Goal: Task Accomplishment & Management: Manage account settings

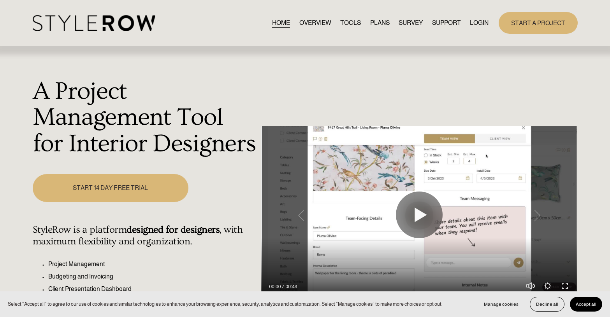
click at [481, 19] on link "LOGIN" at bounding box center [479, 23] width 19 height 11
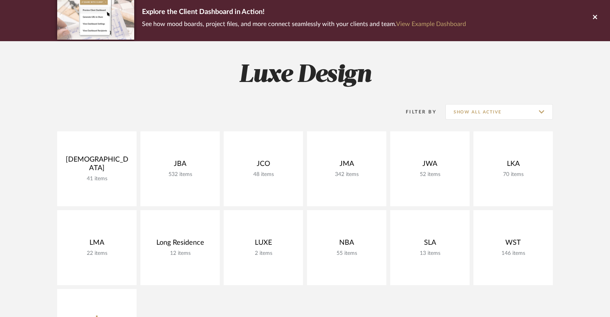
scroll to position [83, 0]
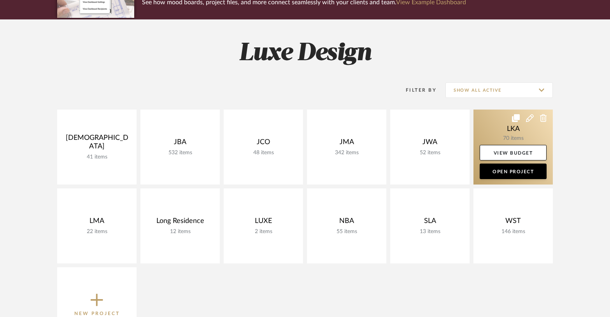
click at [496, 127] on link at bounding box center [513, 147] width 79 height 75
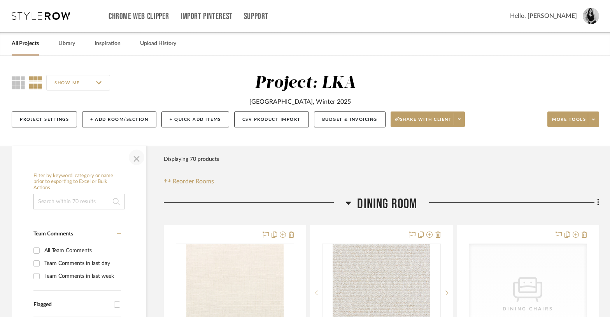
click at [135, 163] on span "button" at bounding box center [136, 157] width 19 height 19
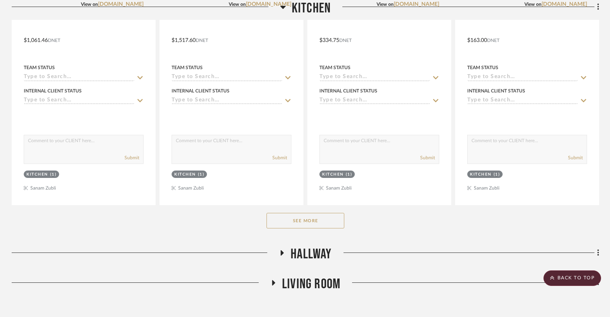
scroll to position [812, 0]
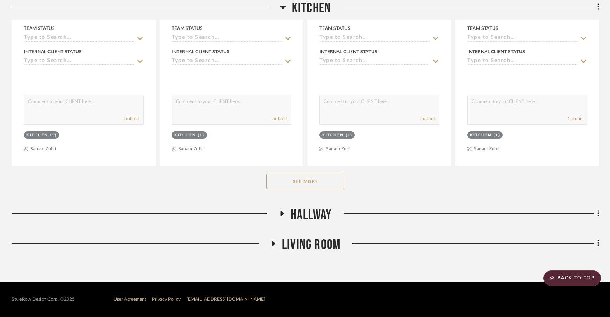
click at [312, 186] on button "See More" at bounding box center [306, 182] width 78 height 16
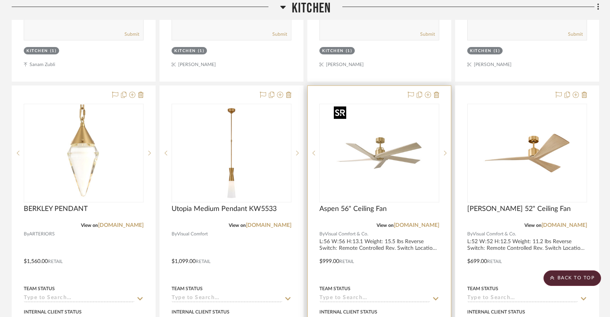
scroll to position [1944, 0]
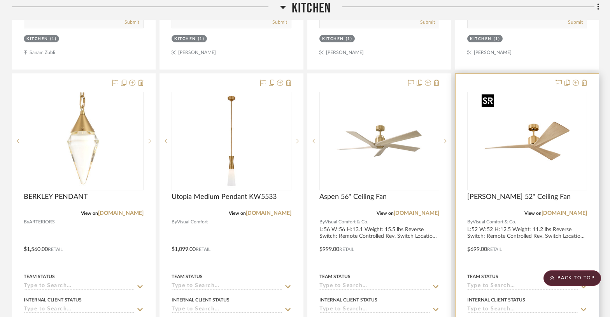
click at [554, 159] on img "0" at bounding box center [527, 141] width 97 height 97
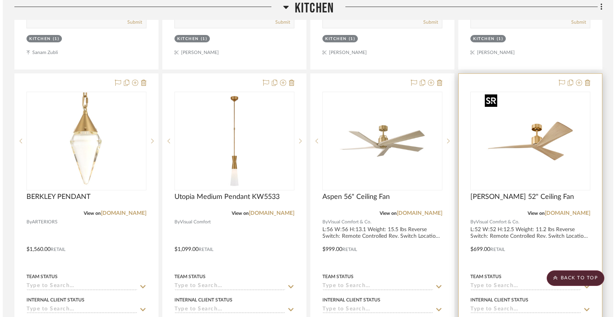
scroll to position [0, 0]
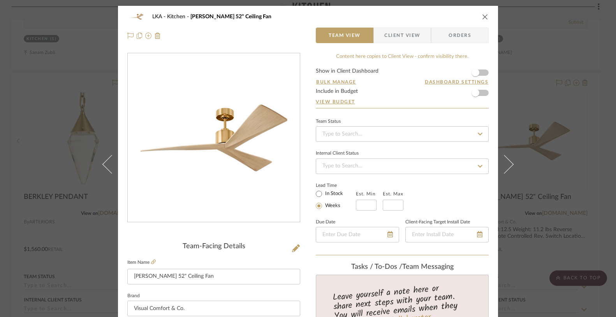
click at [482, 18] on icon "close" at bounding box center [485, 17] width 6 height 6
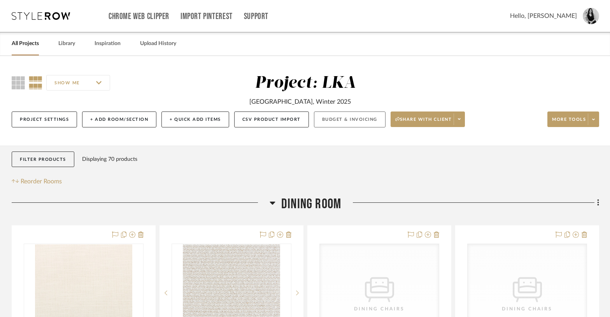
click at [360, 118] on button "Budget & Invoicing" at bounding box center [350, 120] width 72 height 16
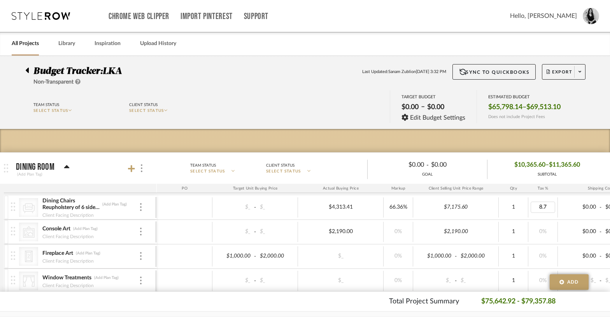
type input "8.76"
click at [547, 225] on div "0%" at bounding box center [543, 232] width 30 height 20
type input "8.76"
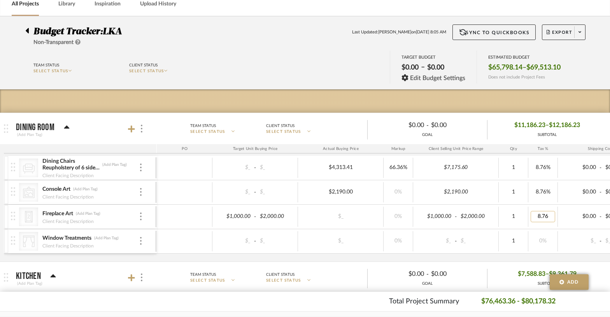
scroll to position [46, 0]
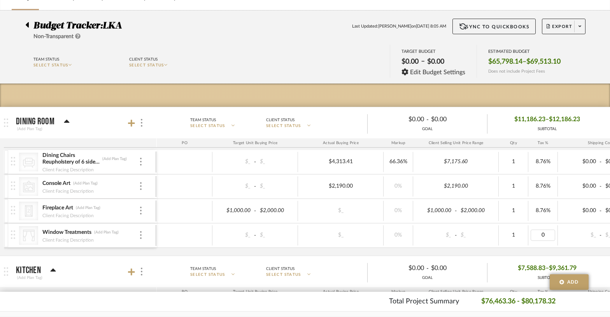
type input "8.76"
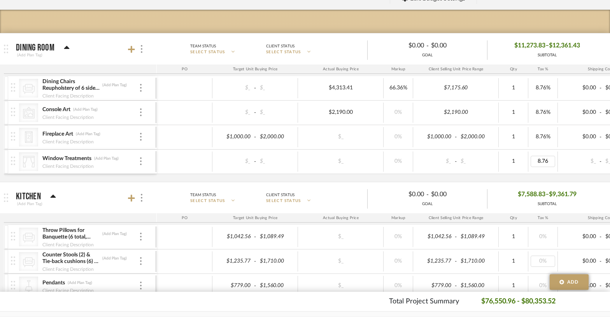
scroll to position [243, 0]
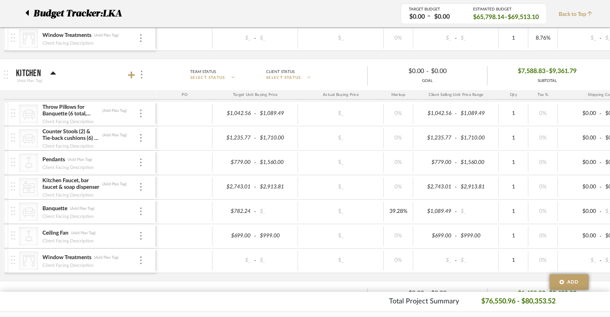
click at [542, 107] on div "0%" at bounding box center [543, 114] width 30 height 20
type input "8.76"
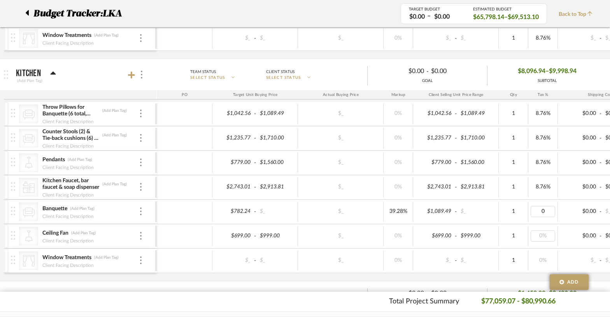
type input "0%"
type input "8.76"
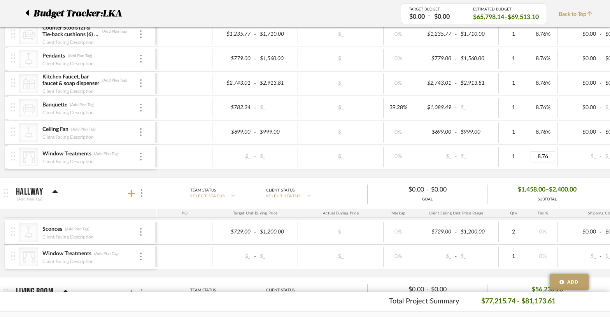
scroll to position [351, 0]
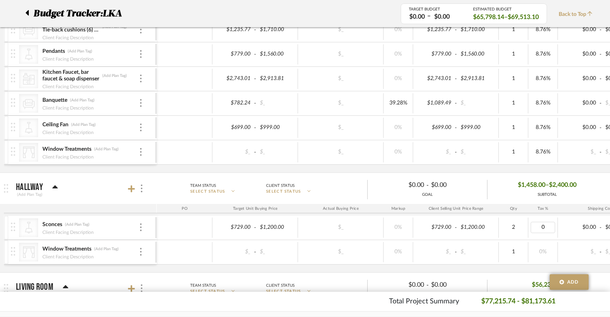
type input "8.76"
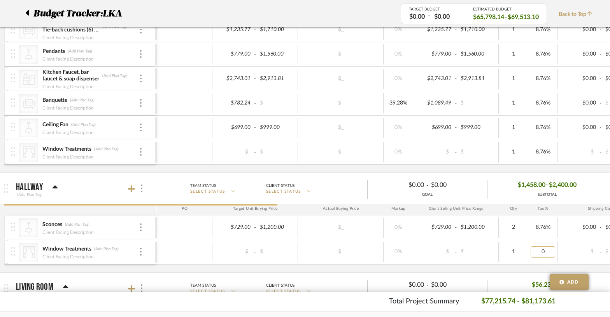
type input "8.76"
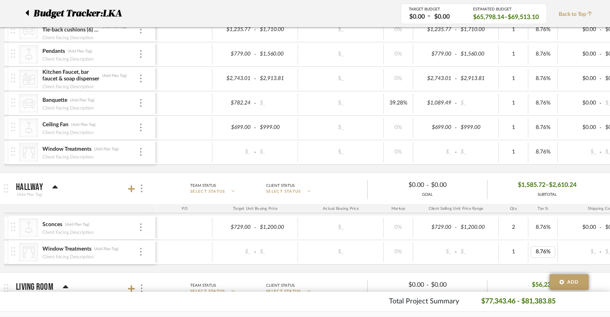
click at [543, 167] on div "CategoryIconSeating Created with Sketch. Throw Pillows for Banquette (6 total, …" at bounding box center [406, 82] width 805 height 179
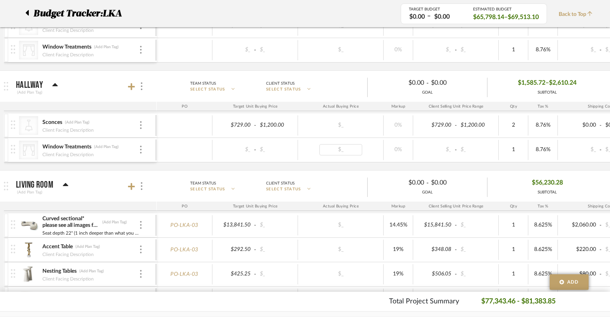
scroll to position [458, 0]
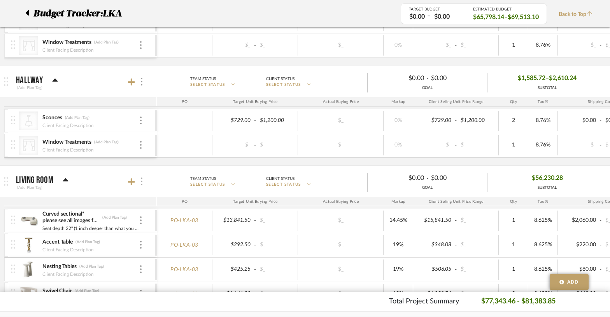
click at [140, 182] on div at bounding box center [141, 182] width 8 height 11
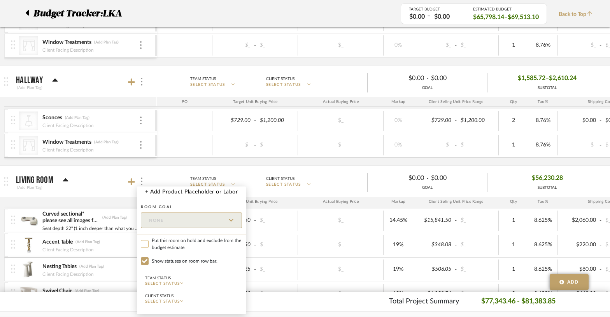
click at [144, 242] on input "Put this room on hold and exclude from the budget estimate." at bounding box center [145, 244] width 8 height 8
checkbox input "true"
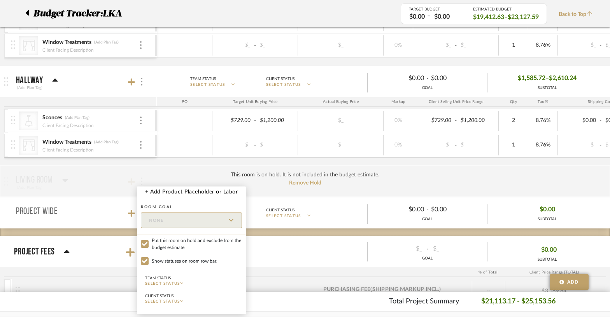
click at [429, 185] on div at bounding box center [305, 158] width 610 height 317
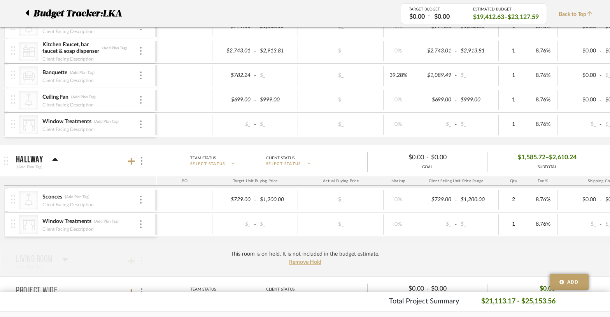
scroll to position [0, 0]
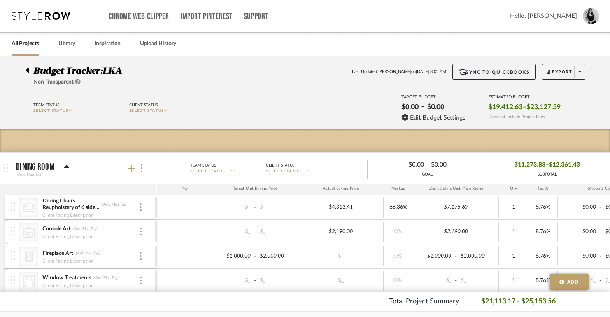
click at [27, 10] on div "Chrome Web Clipper Import Pinterest Support All Projects Library Inspiration Up…" at bounding box center [306, 16] width 588 height 32
click at [31, 16] on icon at bounding box center [41, 16] width 58 height 8
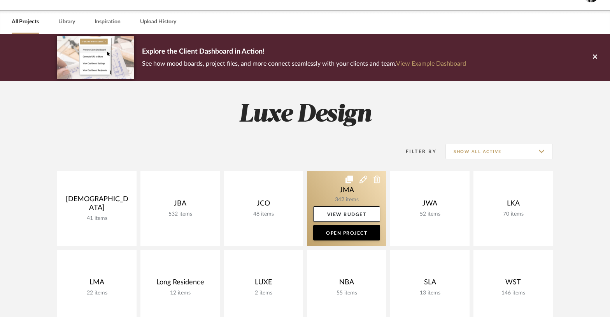
scroll to position [60, 0]
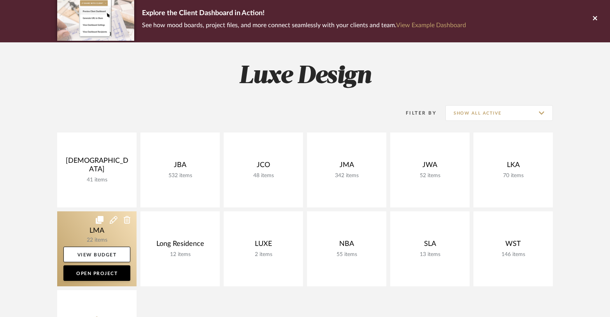
click at [104, 236] on link at bounding box center [96, 249] width 79 height 75
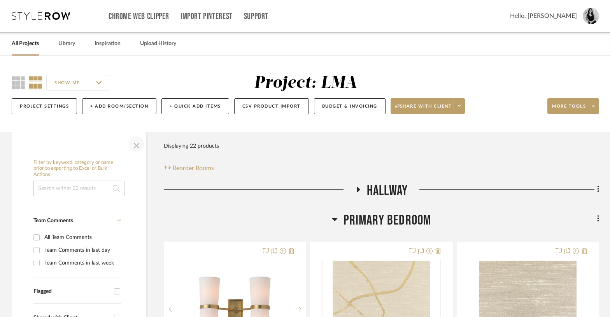
click at [135, 146] on span "button" at bounding box center [136, 144] width 19 height 19
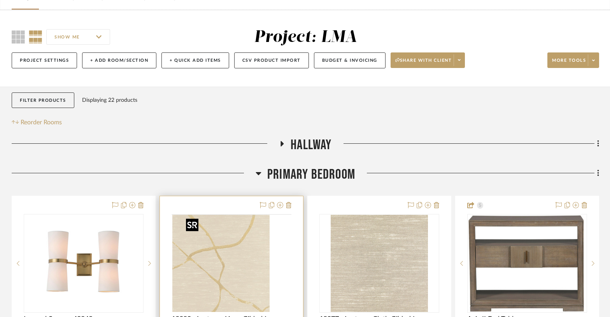
scroll to position [88, 0]
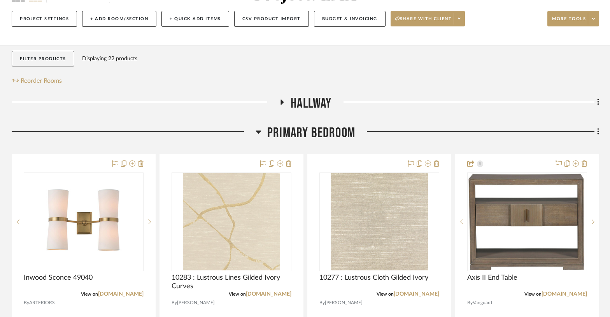
click at [259, 130] on icon at bounding box center [259, 131] width 6 height 9
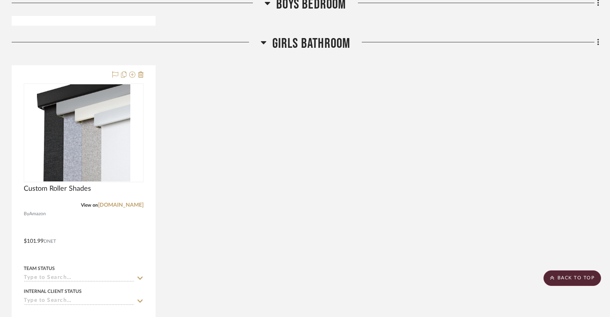
scroll to position [1757, 0]
